Goal: Register for event/course

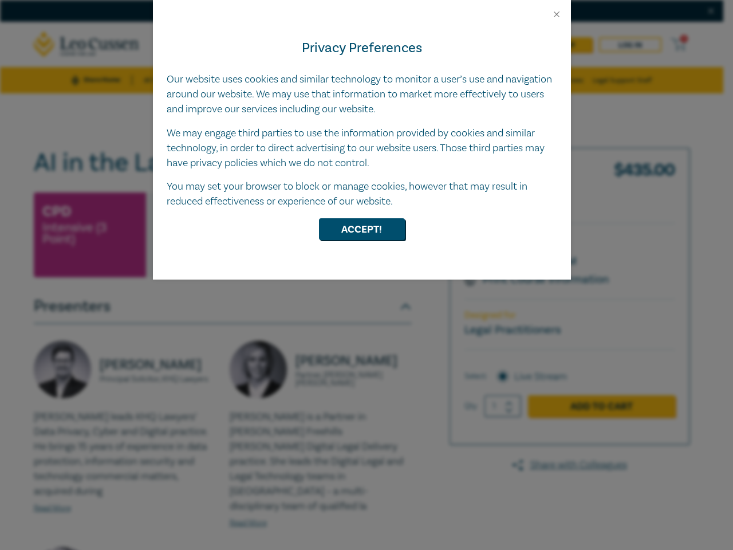
click at [367, 275] on div "Privacy Preferences Our website uses cookies and similar technology to monitor …" at bounding box center [362, 149] width 418 height 260
click at [557, 14] on button "Close" at bounding box center [557, 14] width 10 height 10
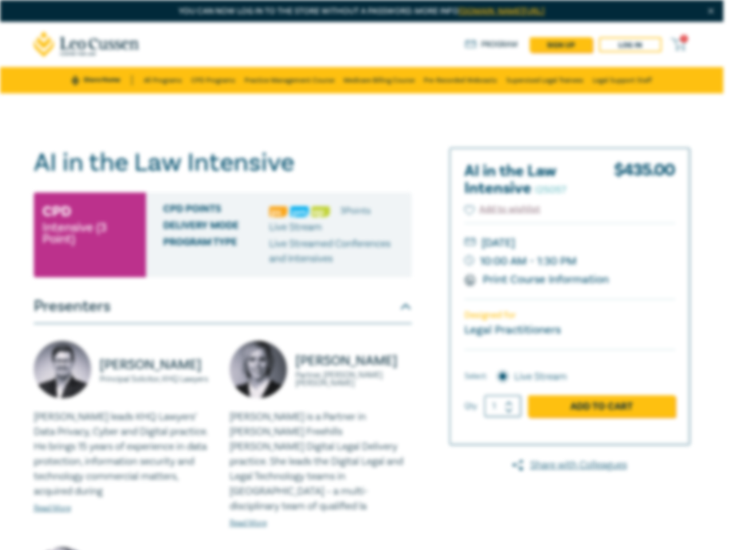
click at [362, 229] on div "Delivery Mode Live Stream" at bounding box center [283, 227] width 240 height 15
